Goal: Browse casually

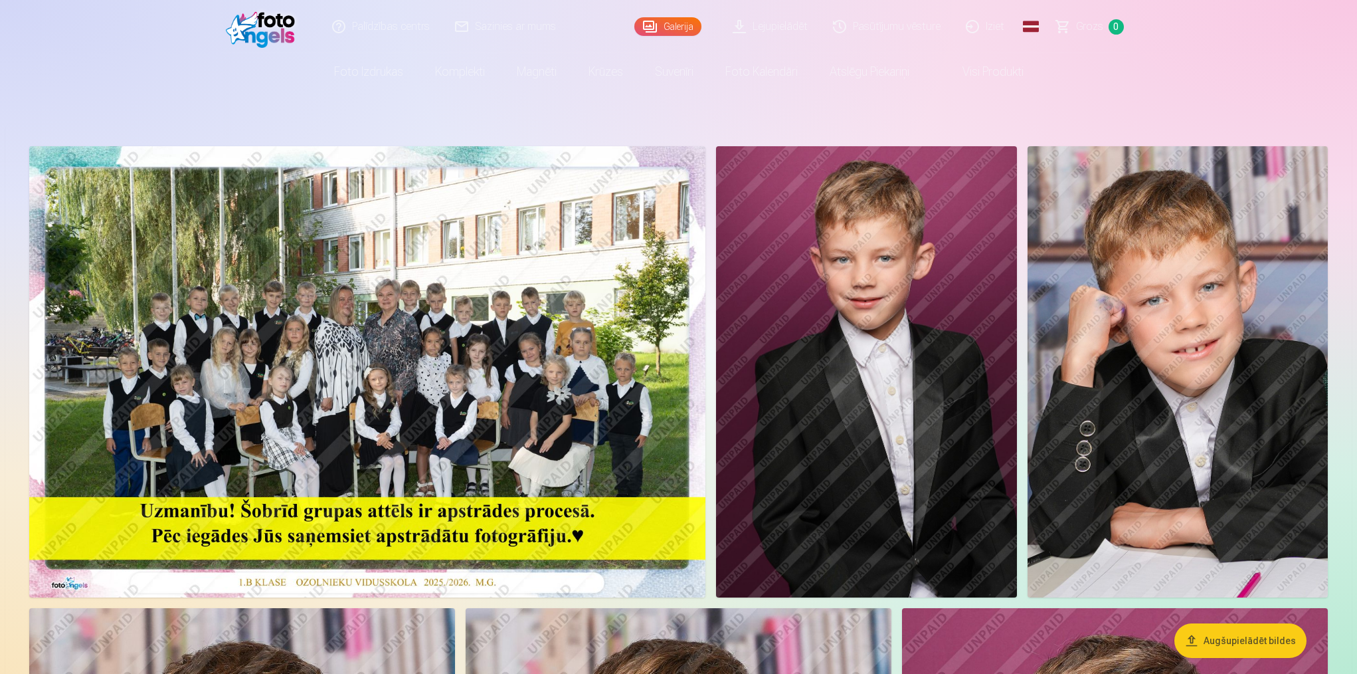
click at [456, 292] on img at bounding box center [367, 371] width 676 height 451
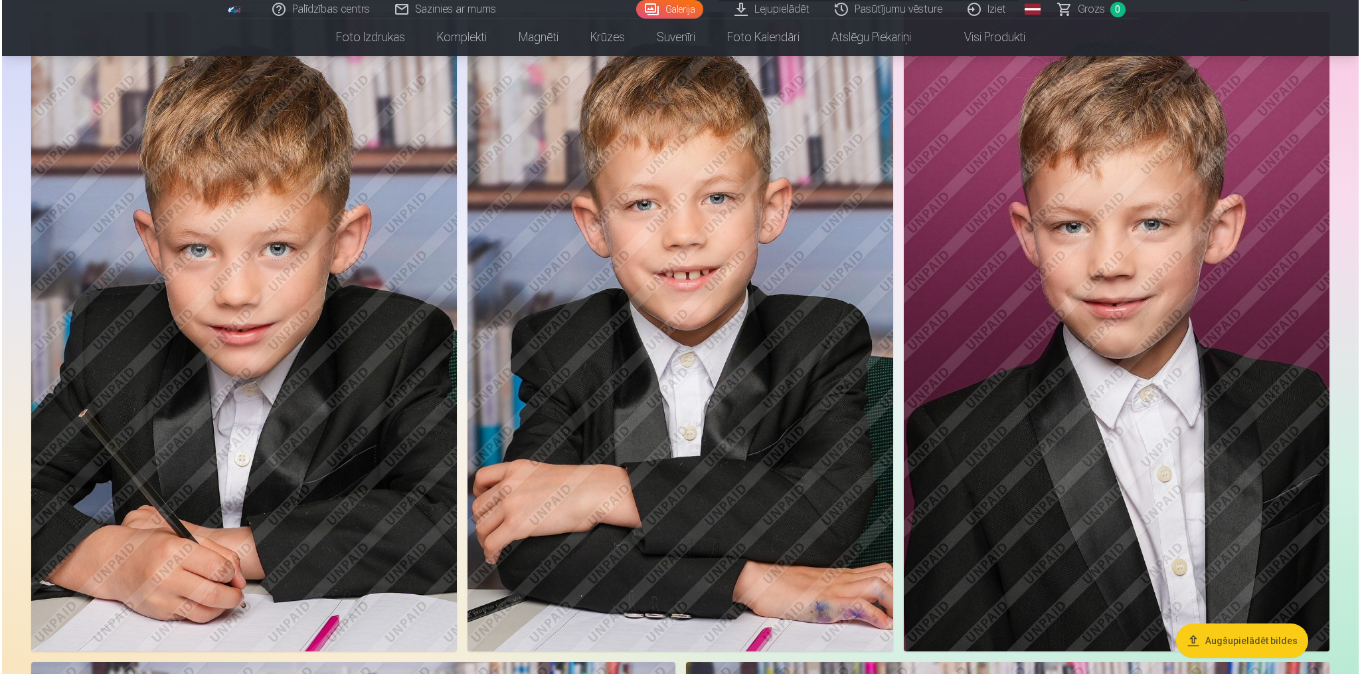
scroll to position [594, 0]
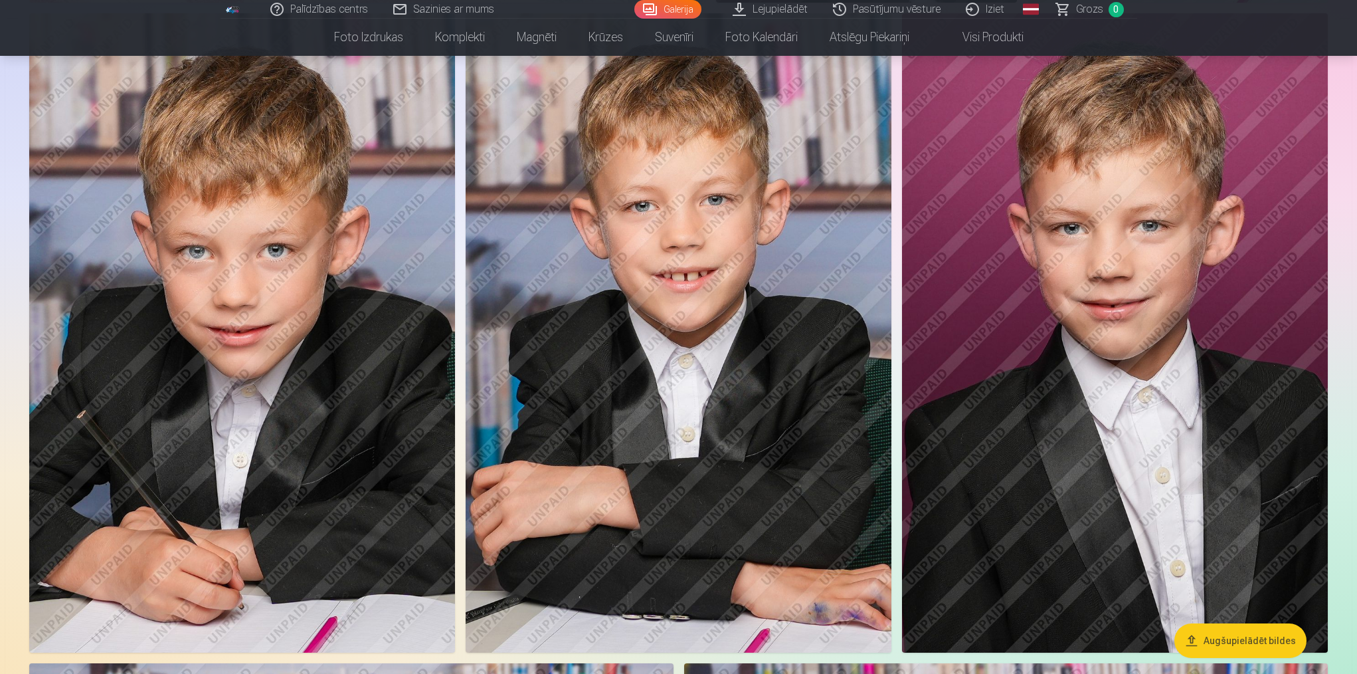
click at [268, 352] on img at bounding box center [242, 332] width 426 height 639
